Goal: Transaction & Acquisition: Purchase product/service

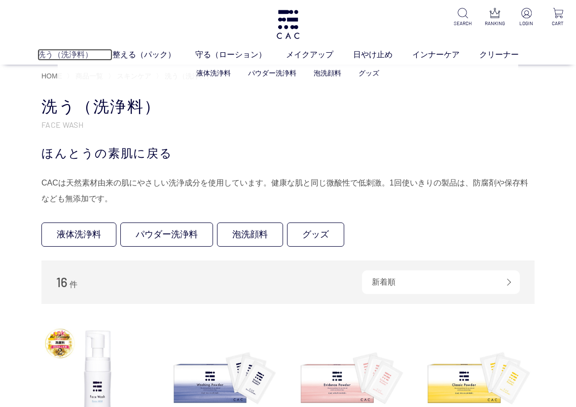
click at [72, 53] on link "洗う（洗浄料）" at bounding box center [74, 55] width 75 height 12
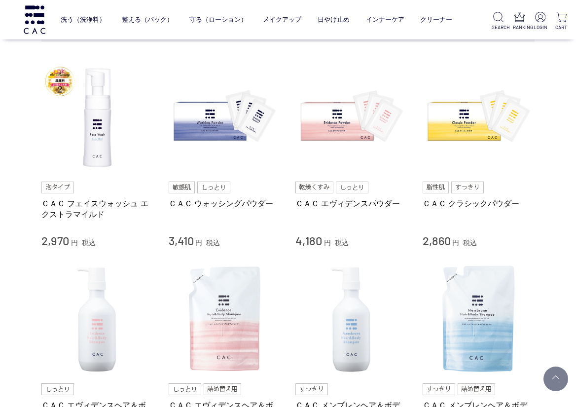
scroll to position [345, 0]
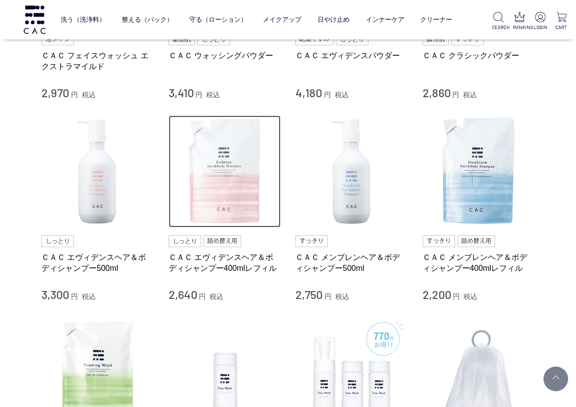
click at [227, 191] on img at bounding box center [225, 171] width 112 height 112
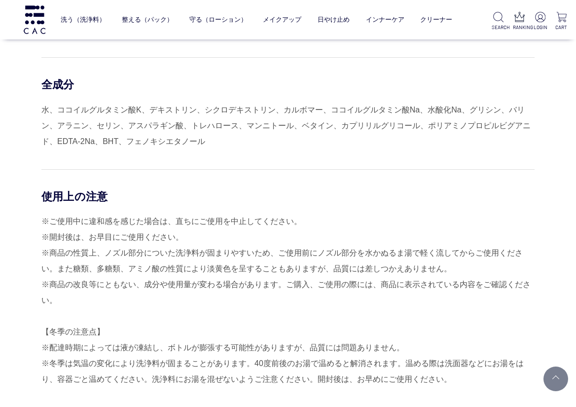
scroll to position [897, 0]
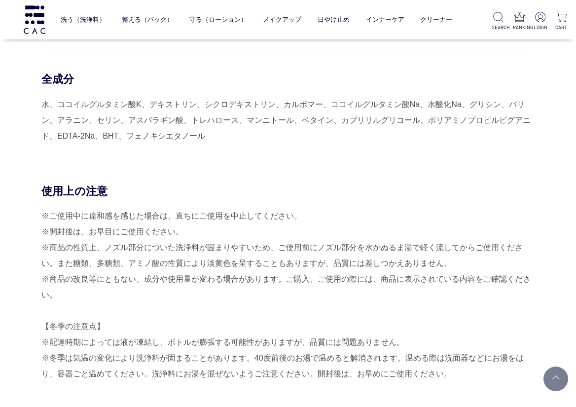
drag, startPoint x: 44, startPoint y: 72, endPoint x: 462, endPoint y: 377, distance: 517.0
click at [462, 377] on div "商品説明 洗浄料をつくるために使用される界面活性剤には、100％アミノ酸系の洗浄成分を使用。 角層内のうるおいは奪わず、角層表面の汚れをおだやかに落とします。…" at bounding box center [287, 64] width 493 height 704
copy div "商品説明 洗浄料をつくるために使用される界面活性剤には、100％アミノ酸系の洗浄成分を使用。 角層内のうるおいは奪わず、角層表面の汚れをおだやかに落とします。…"
